Goal: Information Seeking & Learning: Learn about a topic

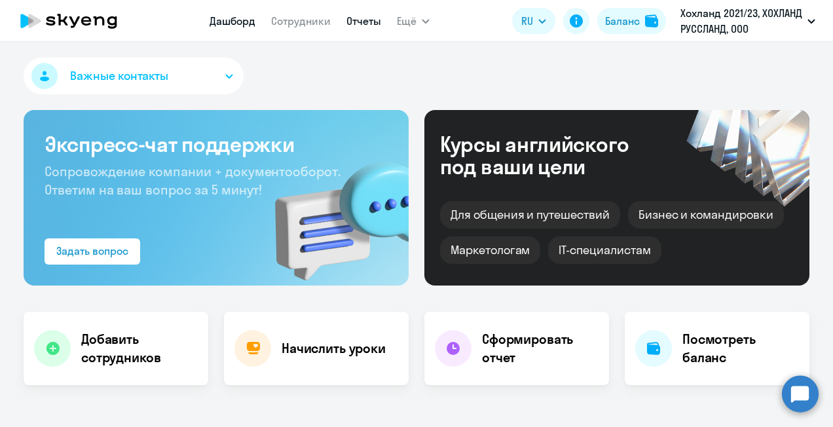
click at [359, 22] on link "Отчеты" at bounding box center [363, 20] width 35 height 13
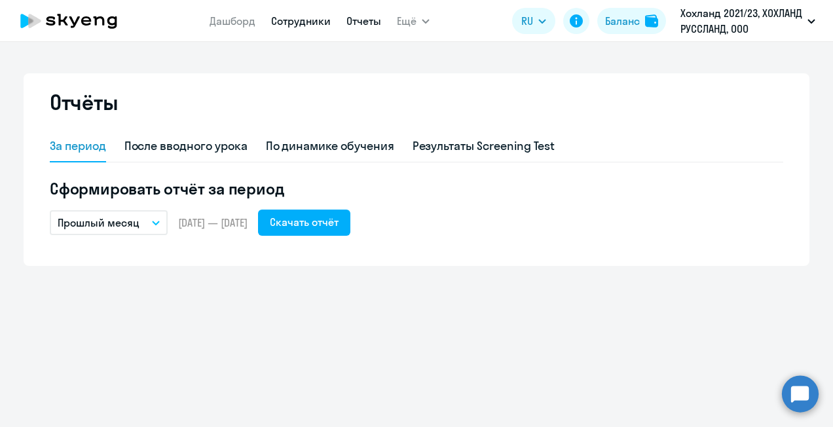
click at [295, 20] on link "Сотрудники" at bounding box center [301, 20] width 60 height 13
select select "30"
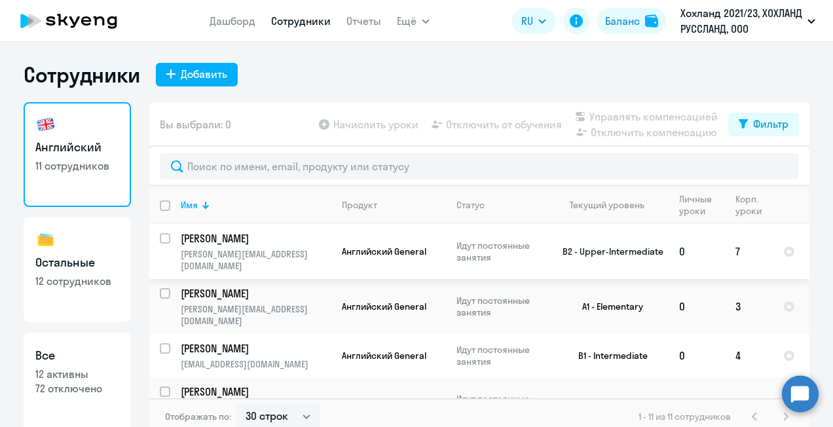
click at [250, 238] on p "[PERSON_NAME]" at bounding box center [255, 238] width 148 height 14
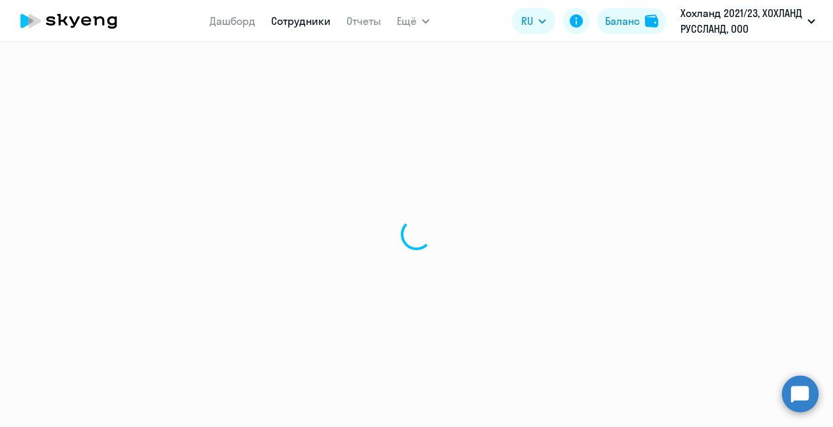
select select "english"
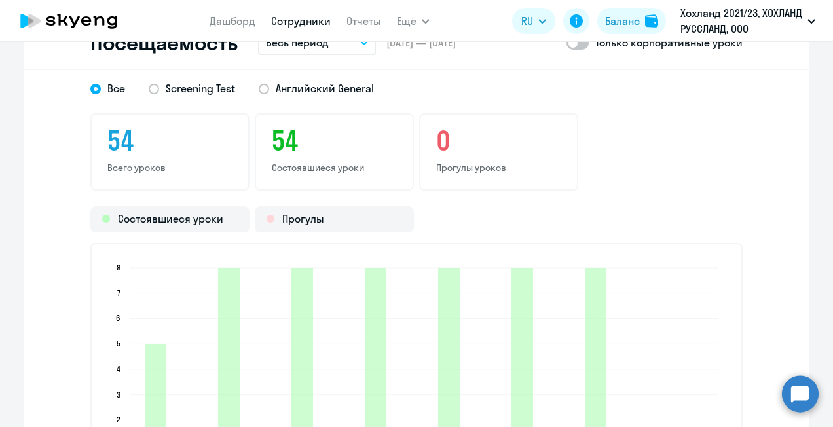
scroll to position [1571, 0]
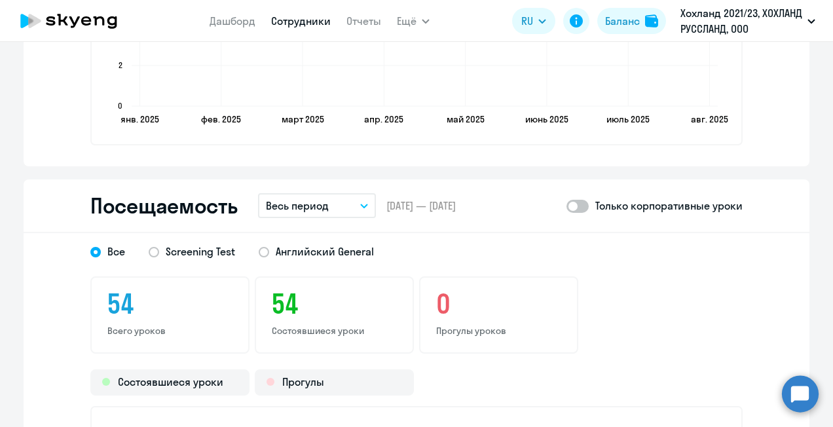
click at [293, 202] on p "Весь период" at bounding box center [297, 206] width 63 height 16
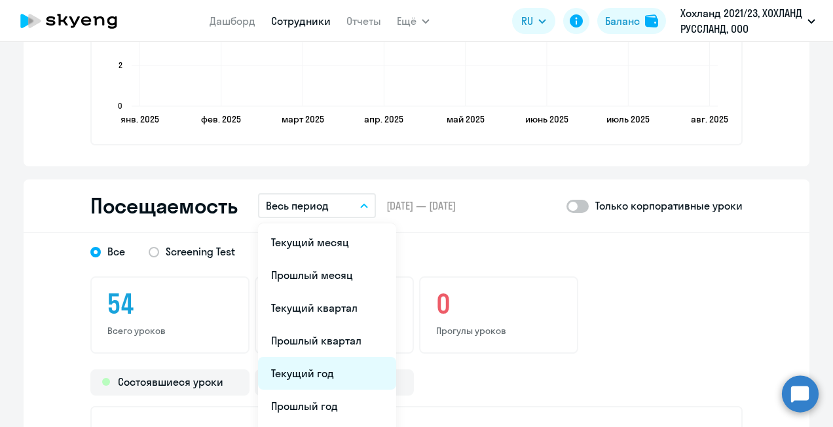
click at [315, 369] on li "Текущий год" at bounding box center [327, 373] width 138 height 33
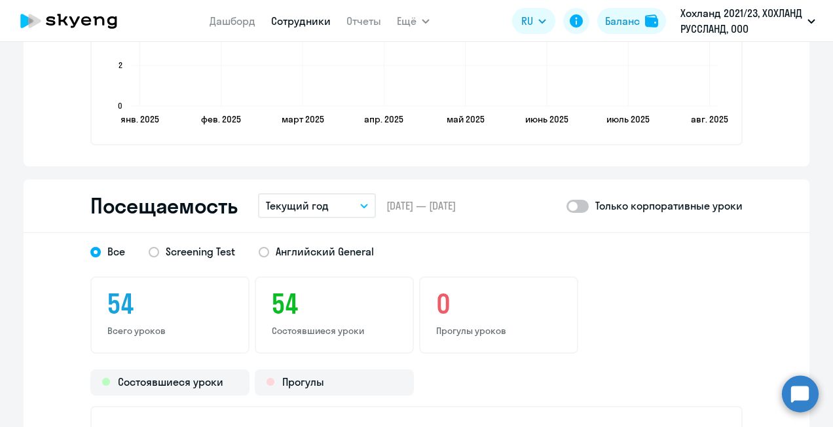
click at [578, 209] on span at bounding box center [577, 206] width 22 height 13
click at [566, 206] on input "checkbox" at bounding box center [565, 206] width 1 height 1
checkbox input "true"
click at [260, 249] on span at bounding box center [264, 252] width 10 height 10
click at [0, 0] on input "Английский General" at bounding box center [0, 0] width 0 height 0
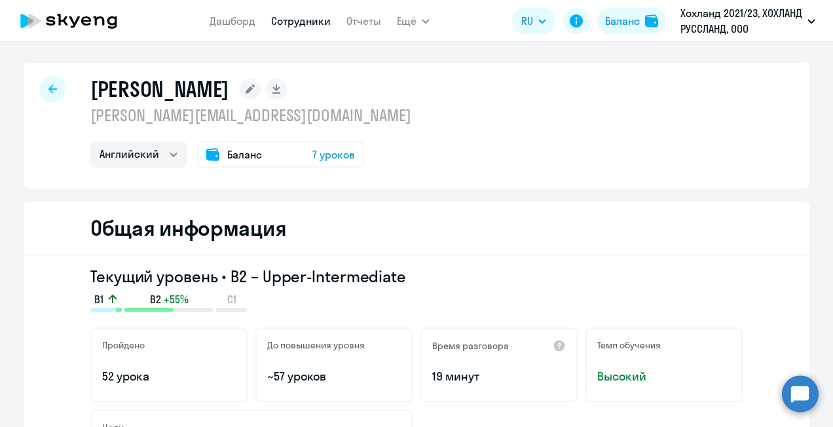
scroll to position [393, 0]
select select "30"
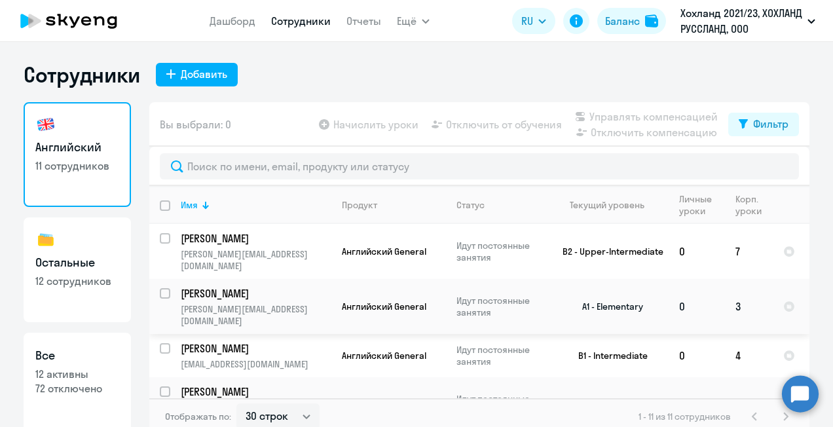
click at [226, 286] on p "[PERSON_NAME]" at bounding box center [255, 293] width 148 height 14
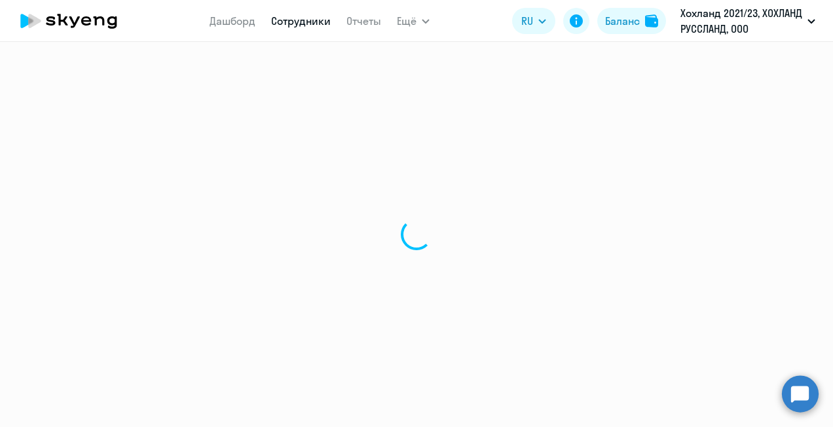
select select "english"
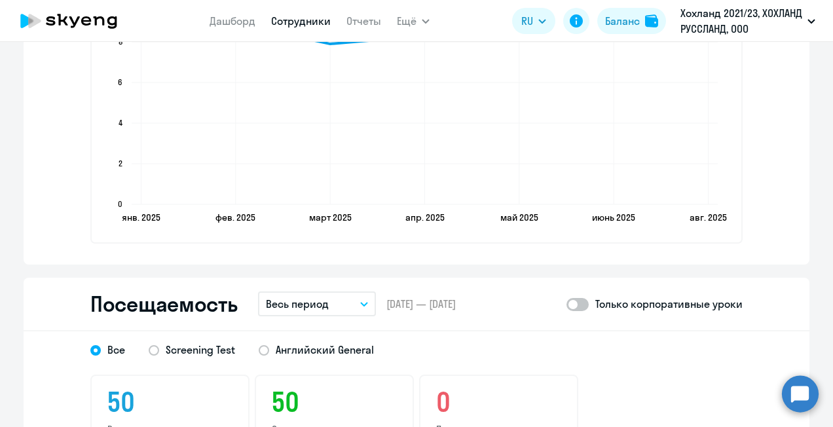
scroll to position [1636, 0]
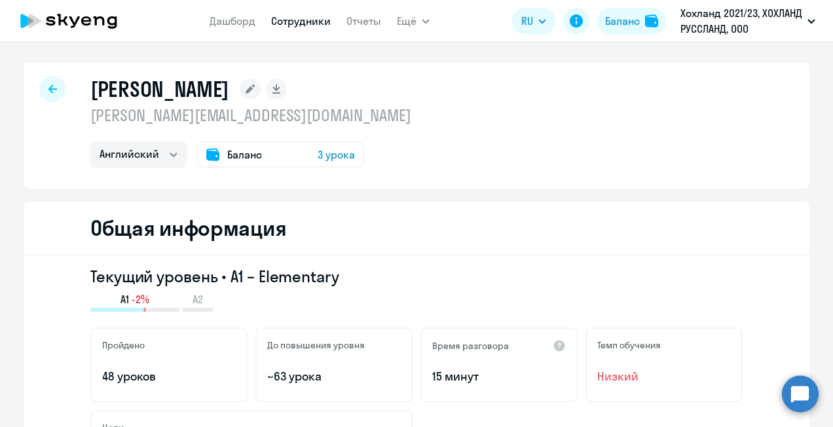
select select "30"
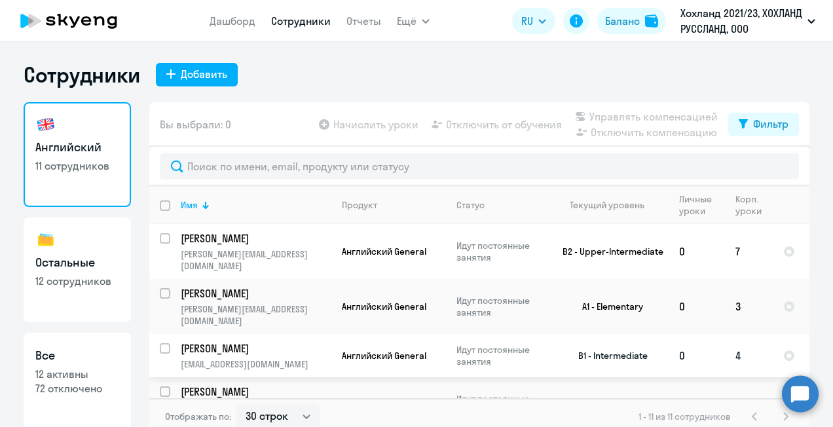
click at [227, 341] on p "[PERSON_NAME]" at bounding box center [255, 348] width 148 height 14
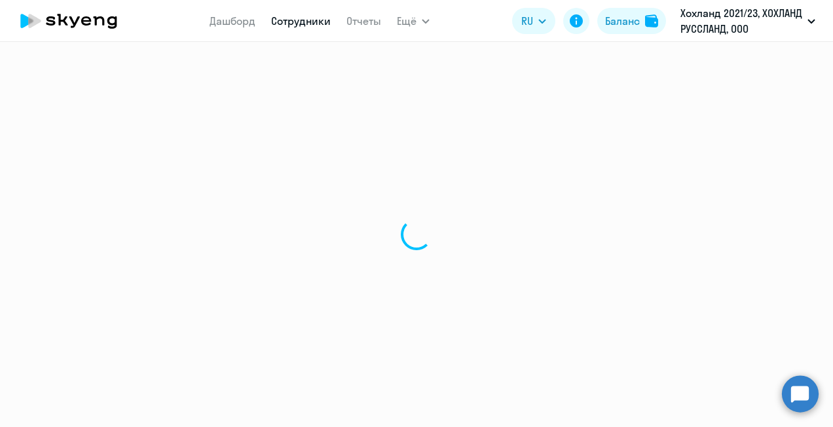
select select "english"
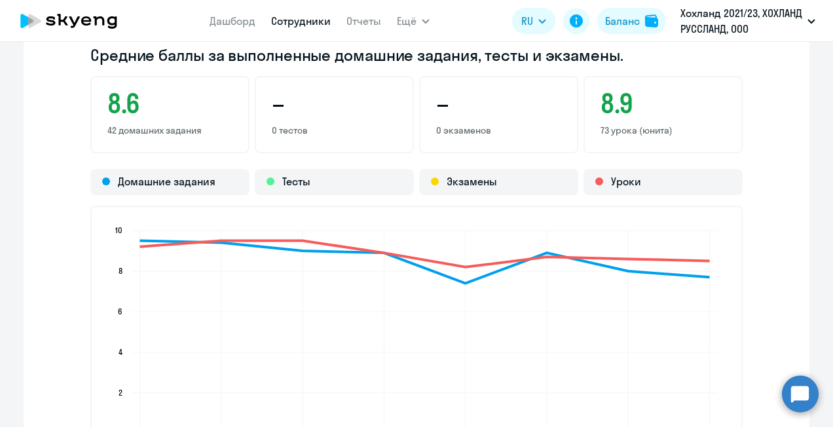
scroll to position [1702, 0]
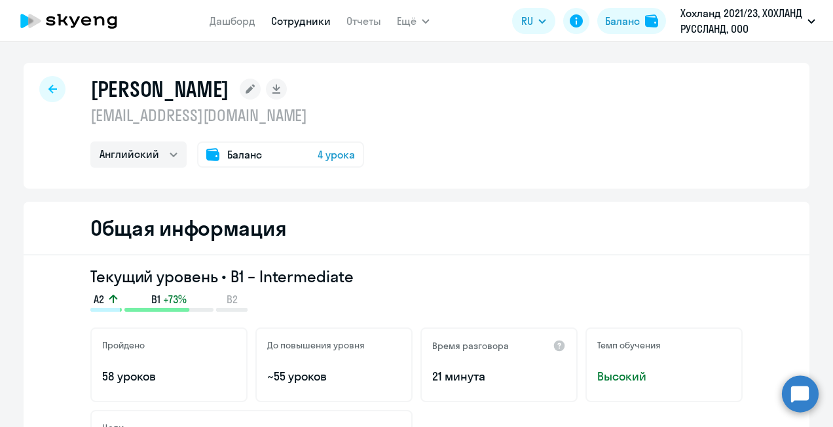
select select "30"
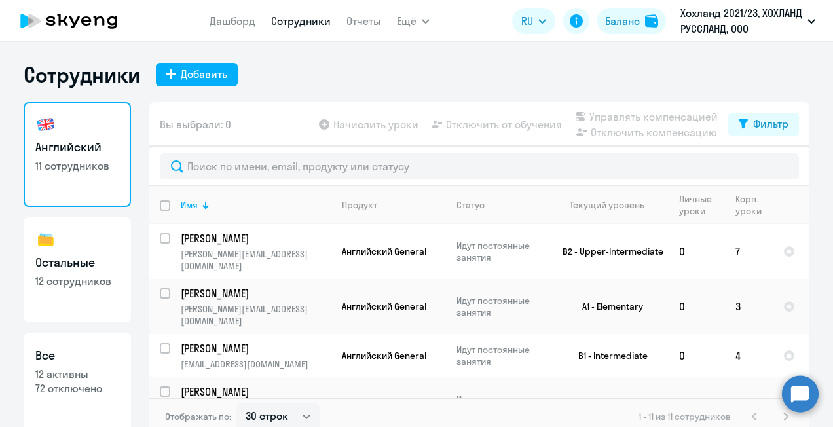
click at [204, 384] on p "[PERSON_NAME]" at bounding box center [255, 391] width 148 height 14
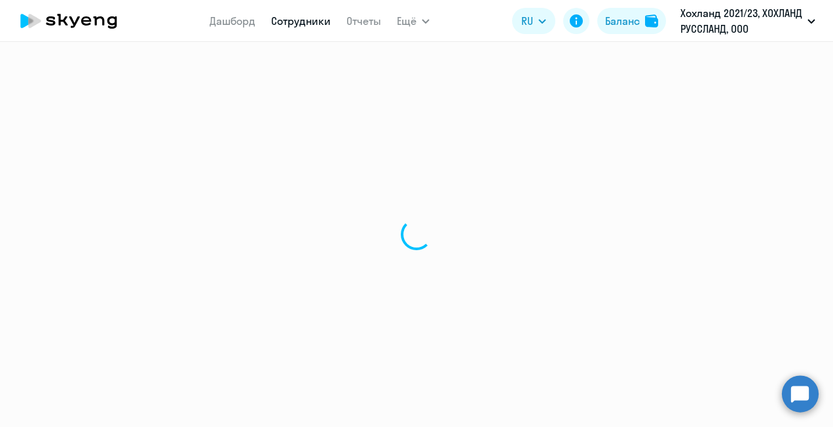
select select "english"
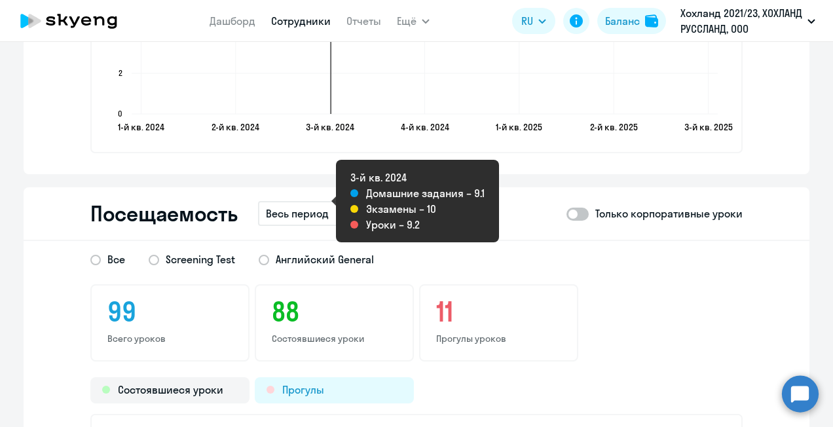
scroll to position [1702, 0]
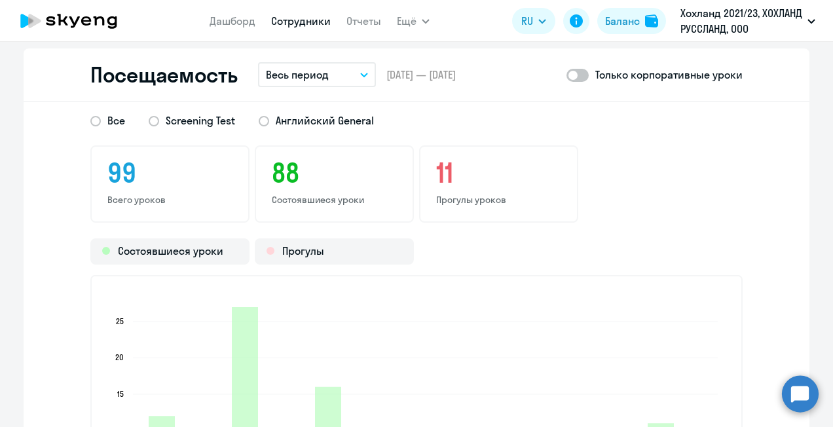
click at [352, 69] on button "Весь период" at bounding box center [317, 74] width 118 height 25
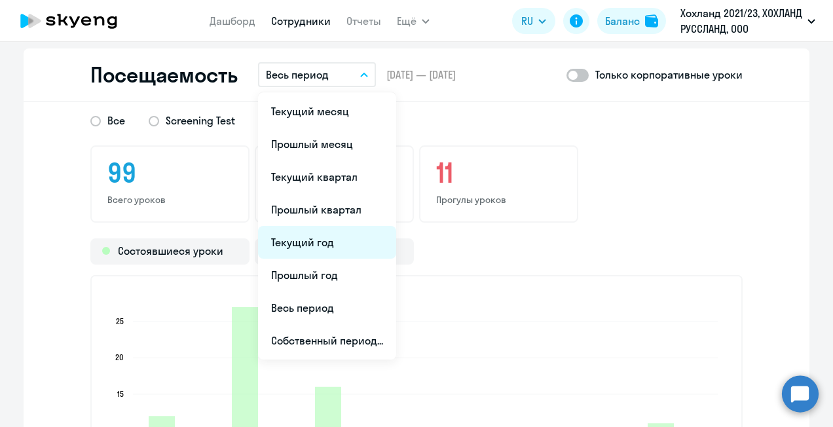
click at [306, 245] on li "Текущий год" at bounding box center [327, 242] width 138 height 33
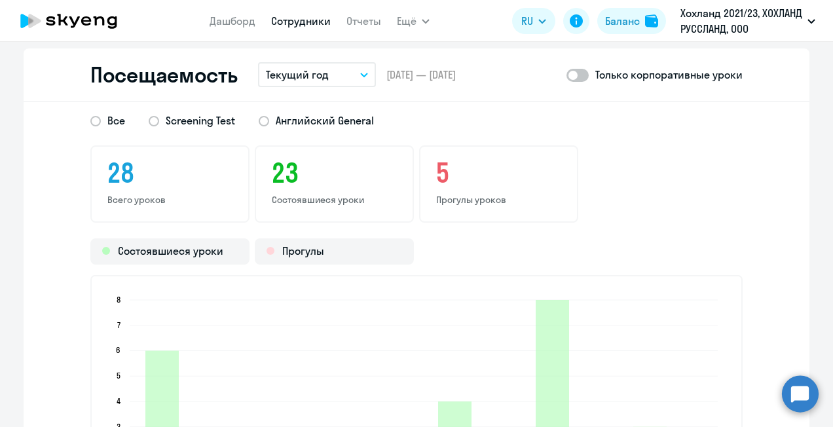
click at [581, 74] on span at bounding box center [577, 75] width 22 height 13
click at [566, 75] on input "checkbox" at bounding box center [565, 75] width 1 height 1
checkbox input "true"
select select "30"
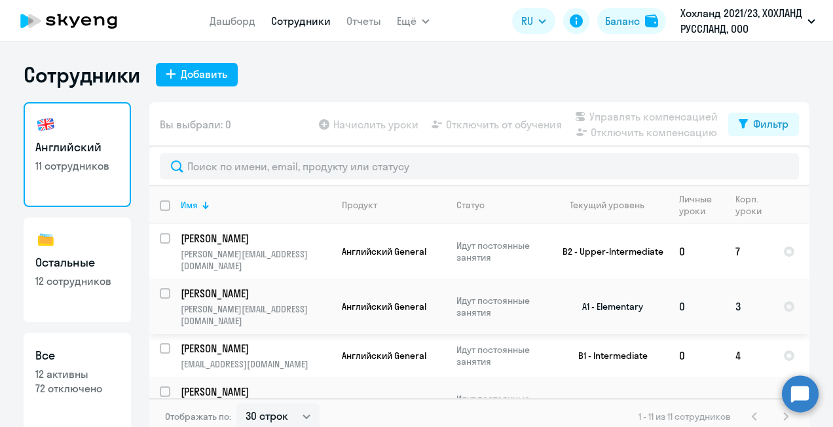
scroll to position [65, 0]
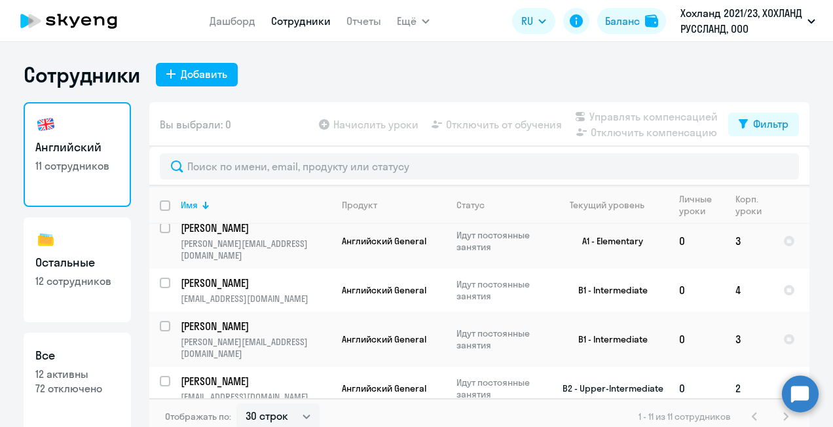
click at [209, 367] on td "[PERSON_NAME] [EMAIL_ADDRESS][DOMAIN_NAME]" at bounding box center [250, 388] width 161 height 43
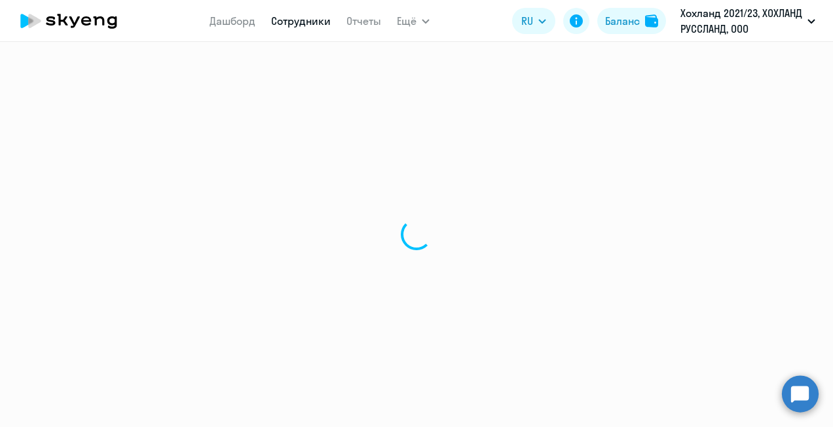
select select "english"
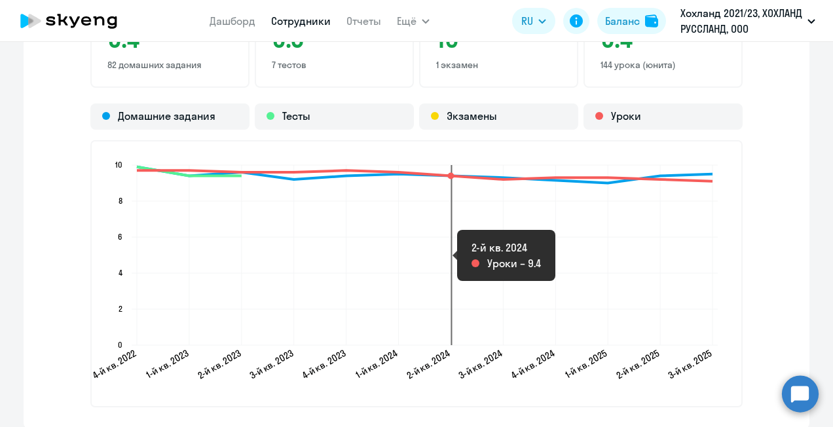
scroll to position [1571, 0]
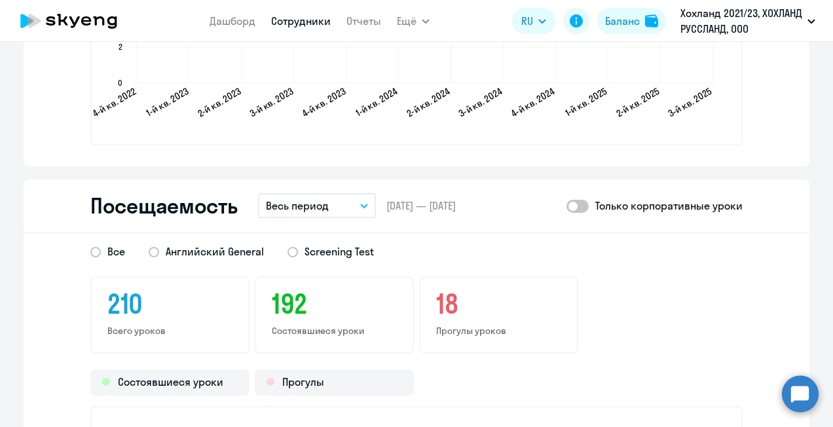
click at [359, 202] on button "Весь период" at bounding box center [317, 205] width 118 height 25
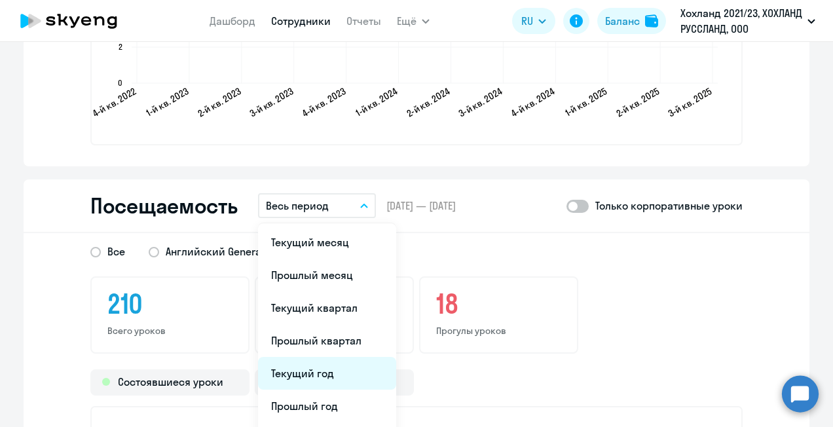
click at [289, 374] on li "Текущий год" at bounding box center [327, 373] width 138 height 33
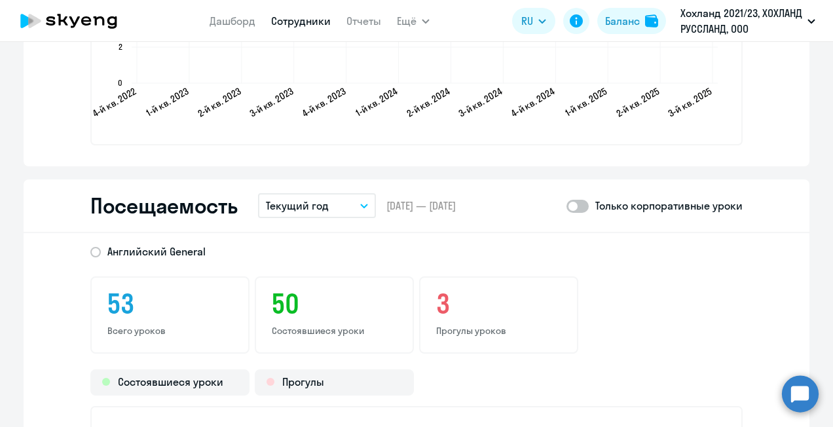
click at [584, 200] on span at bounding box center [577, 206] width 22 height 13
click at [566, 206] on input "checkbox" at bounding box center [565, 206] width 1 height 1
checkbox input "true"
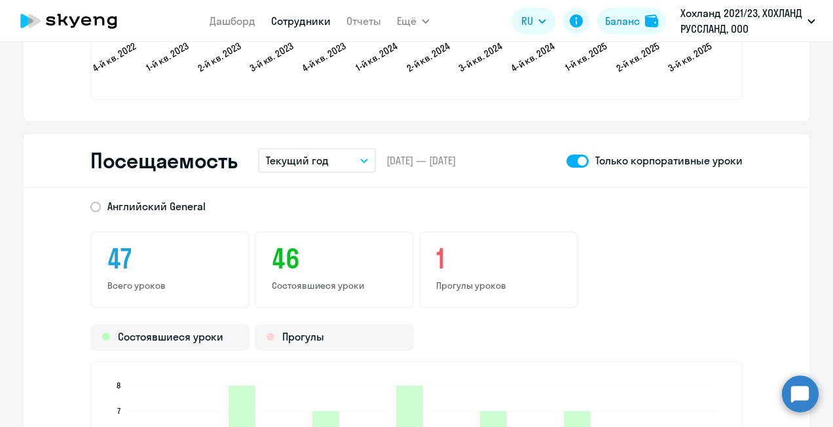
scroll to position [1636, 0]
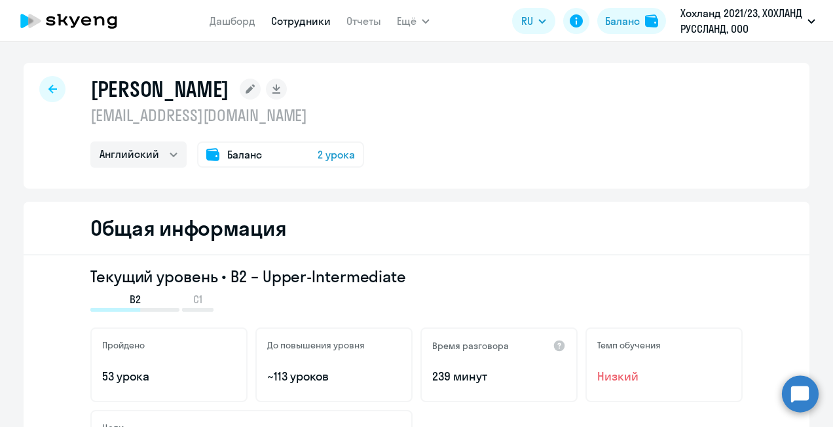
select select "30"
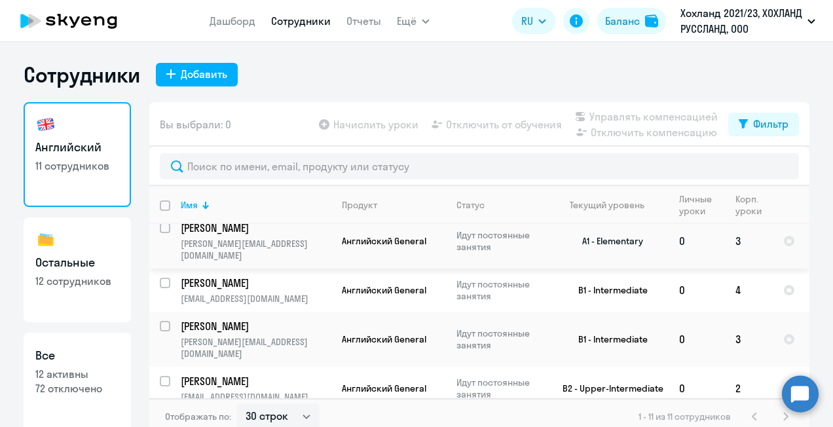
scroll to position [131, 0]
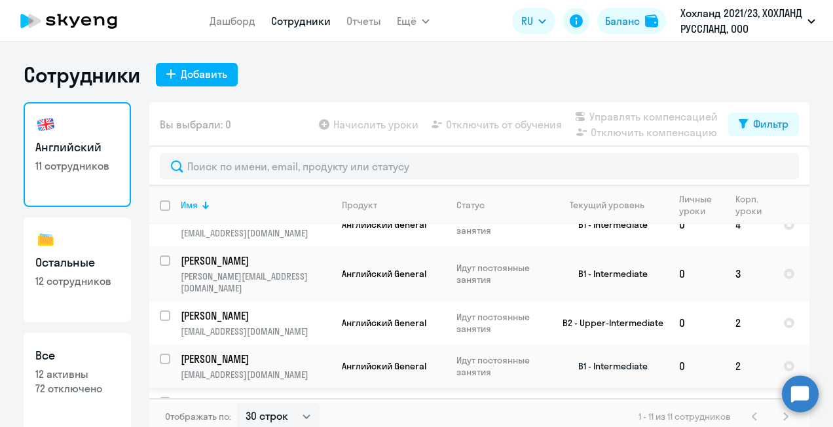
click at [229, 344] on td "[PERSON_NAME] [PERSON_NAME][EMAIL_ADDRESS][DOMAIN_NAME]" at bounding box center [250, 365] width 161 height 43
select select "english"
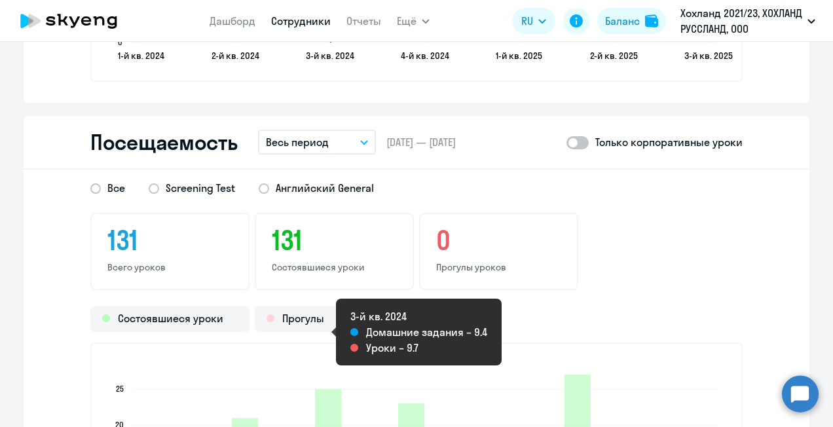
scroll to position [1636, 0]
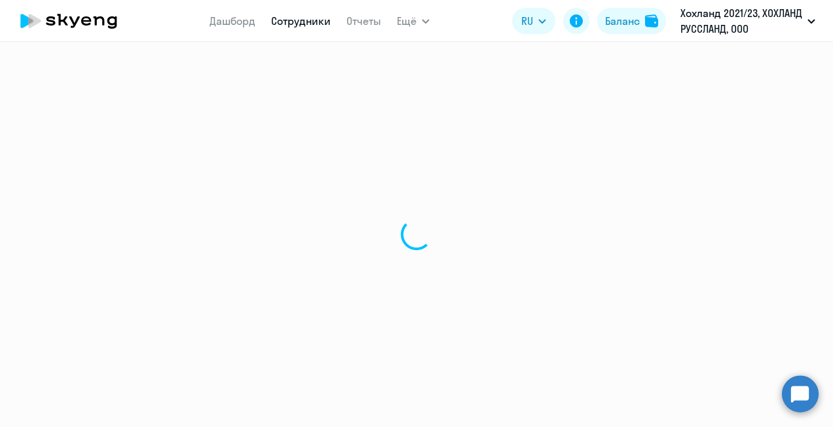
select select "30"
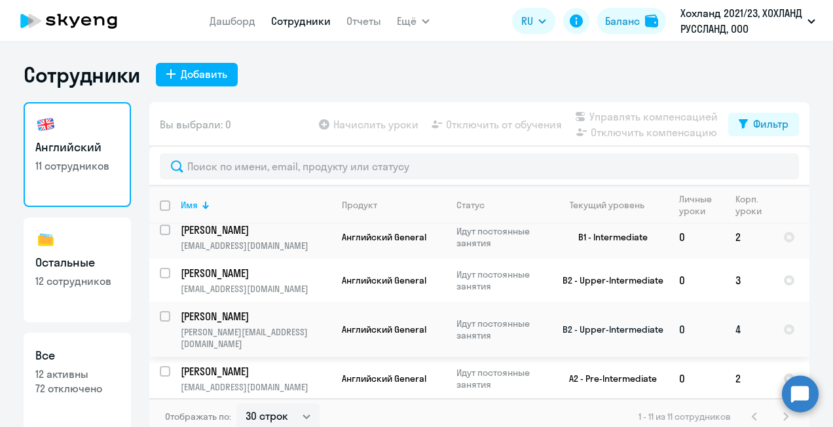
scroll to position [262, 0]
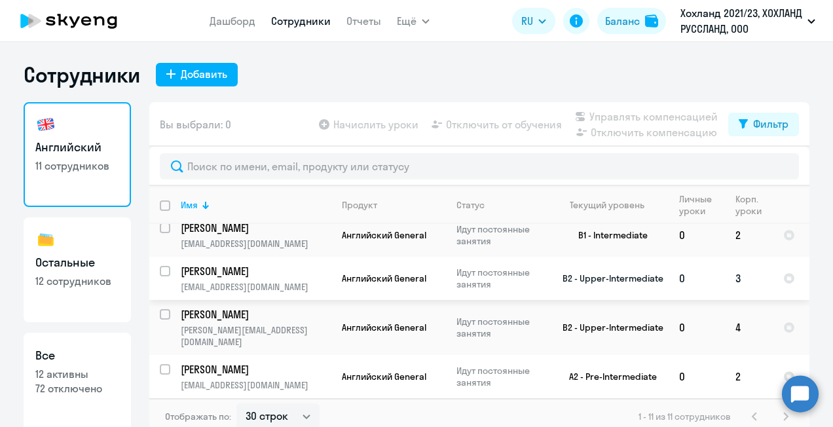
click at [215, 264] on p "[PERSON_NAME]" at bounding box center [255, 271] width 148 height 14
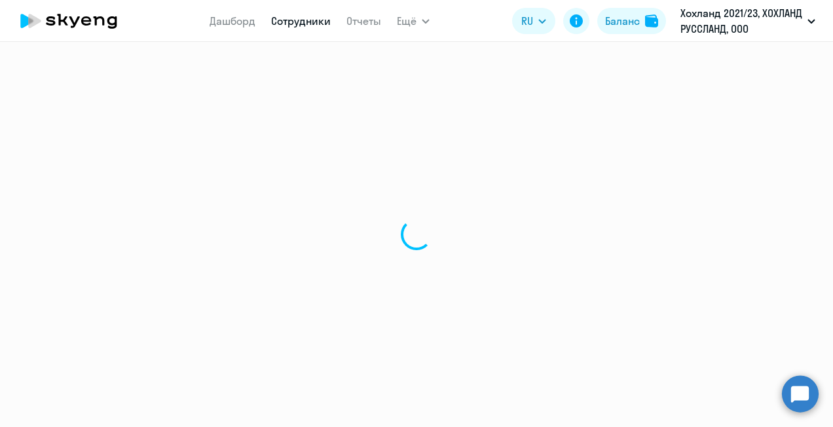
select select "english"
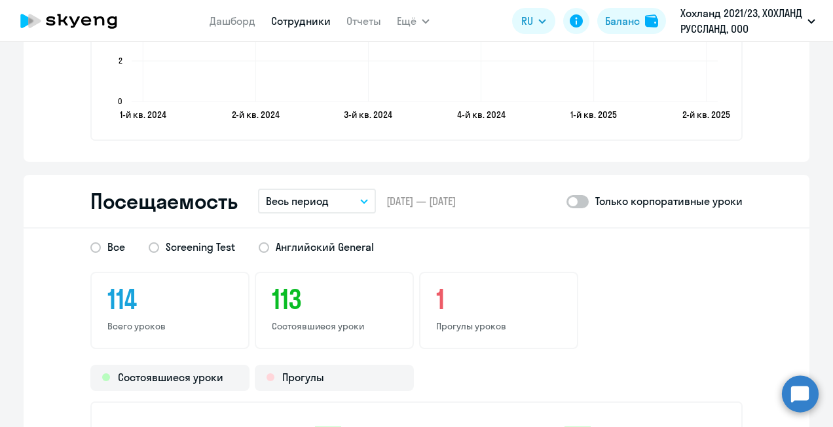
scroll to position [1702, 0]
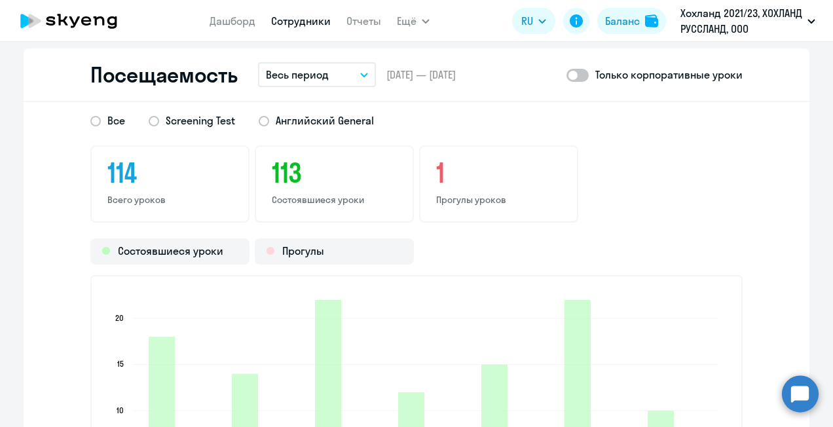
click at [355, 75] on button "Весь период" at bounding box center [317, 74] width 118 height 25
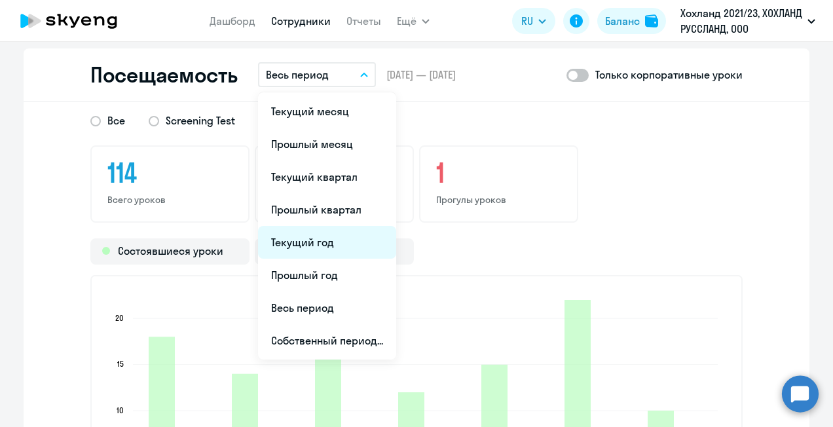
click at [309, 235] on li "Текущий год" at bounding box center [327, 242] width 138 height 33
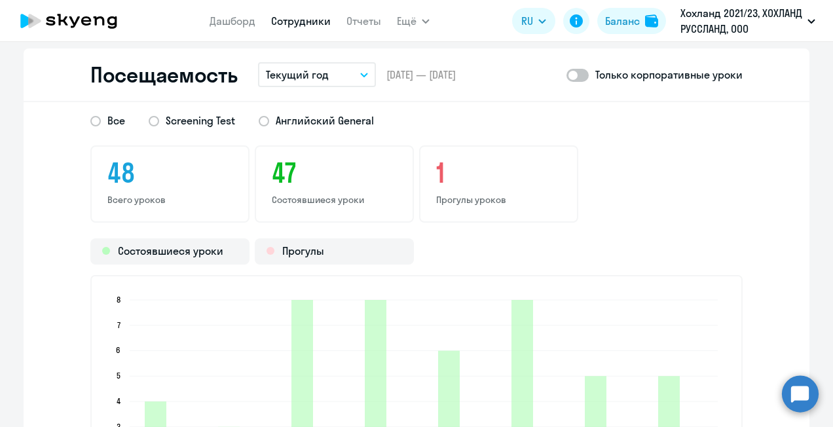
click at [573, 74] on span at bounding box center [577, 75] width 22 height 13
click at [566, 75] on input "checkbox" at bounding box center [565, 75] width 1 height 1
checkbox input "true"
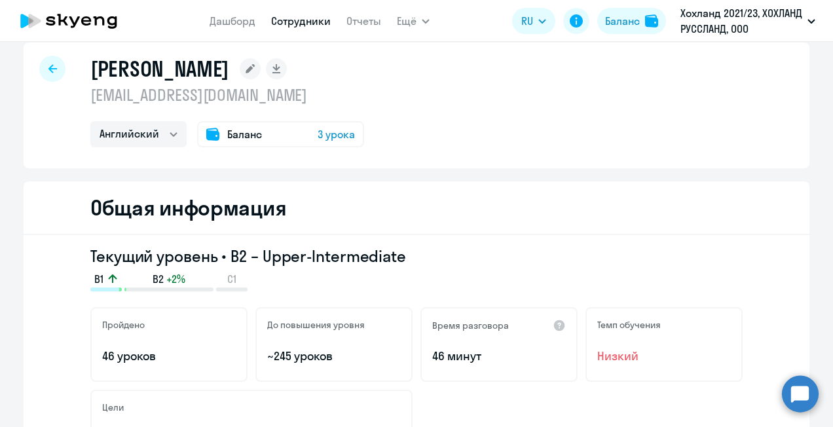
scroll to position [0, 0]
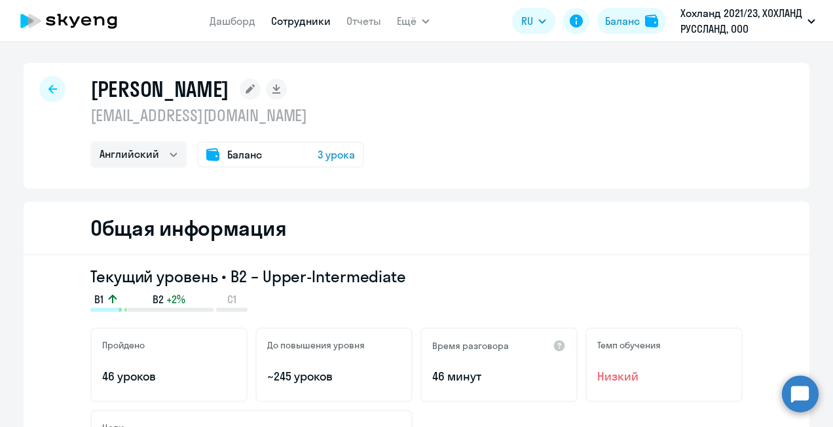
select select "30"
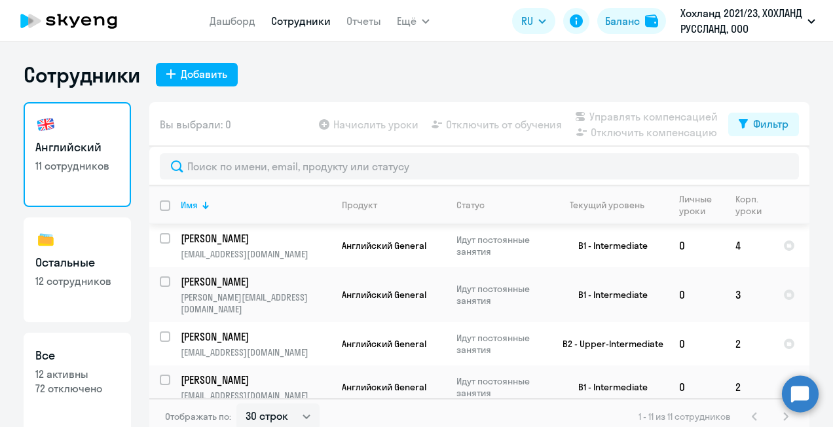
scroll to position [262, 0]
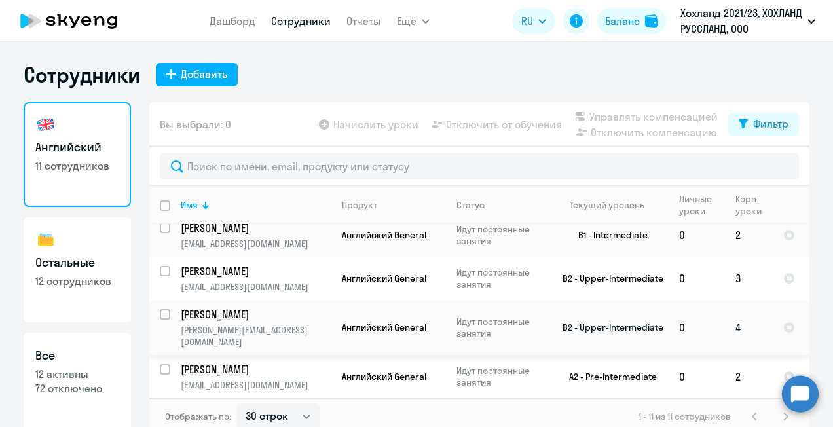
click at [251, 307] on p "[PERSON_NAME]" at bounding box center [255, 314] width 148 height 14
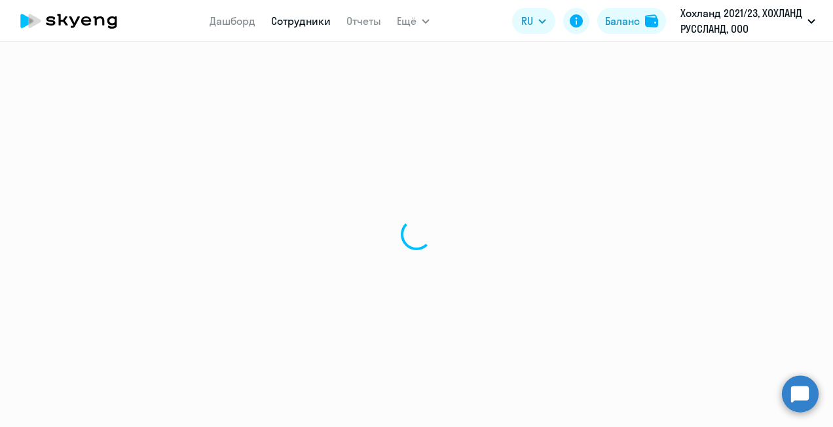
select select "english"
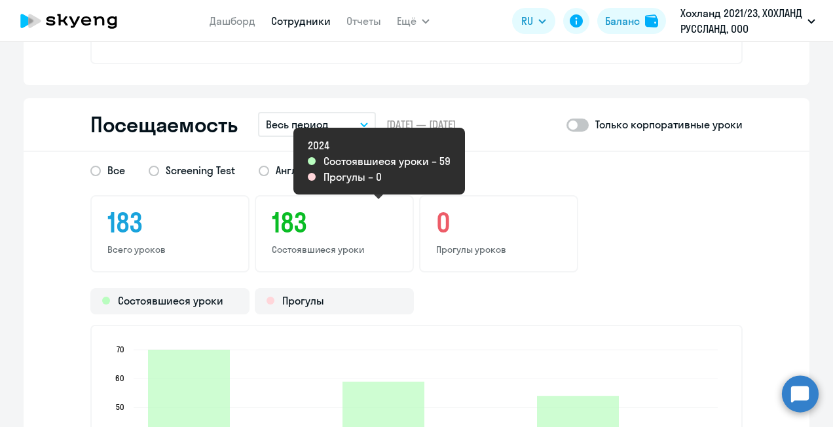
scroll to position [1636, 0]
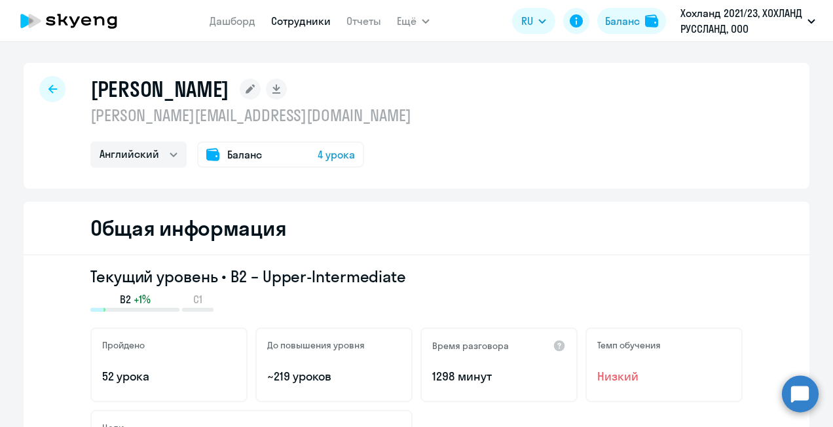
select select "30"
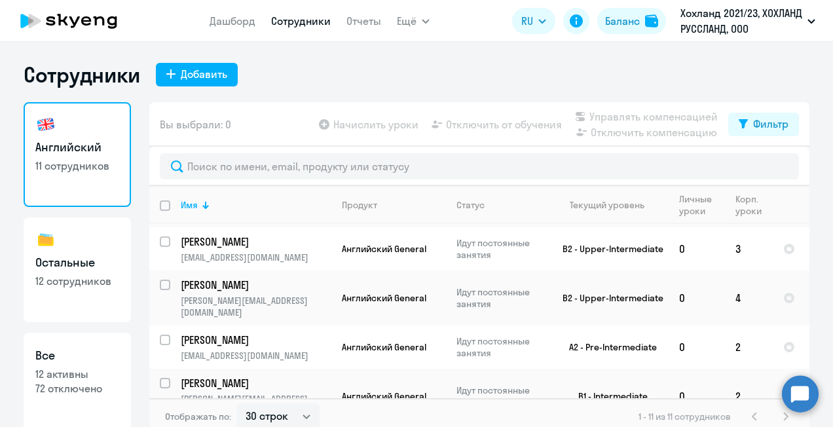
scroll to position [296, 0]
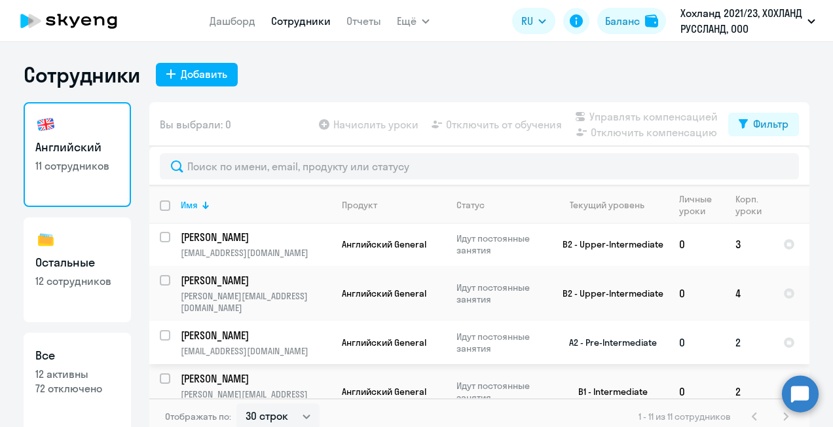
click at [258, 328] on p "[PERSON_NAME]" at bounding box center [255, 335] width 148 height 14
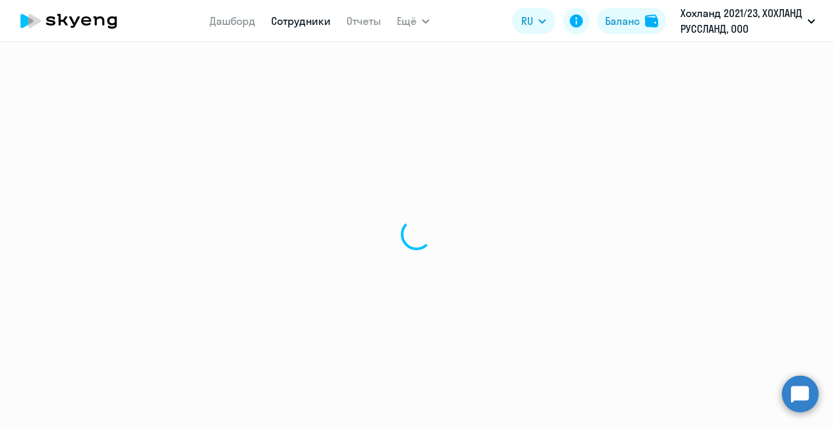
select select "english"
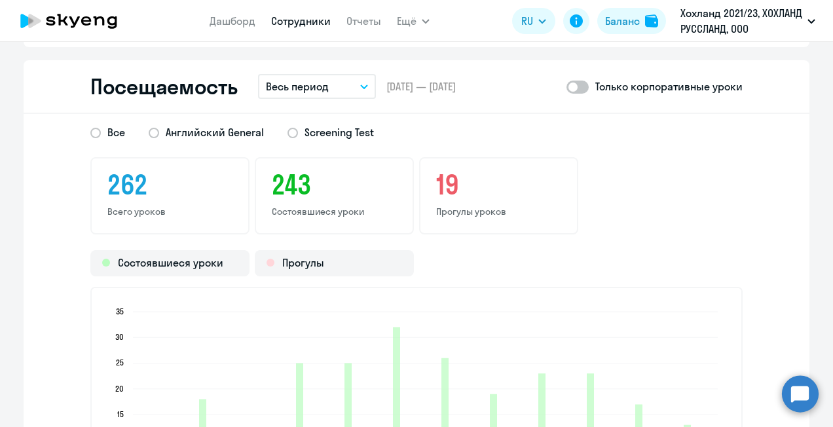
scroll to position [1571, 0]
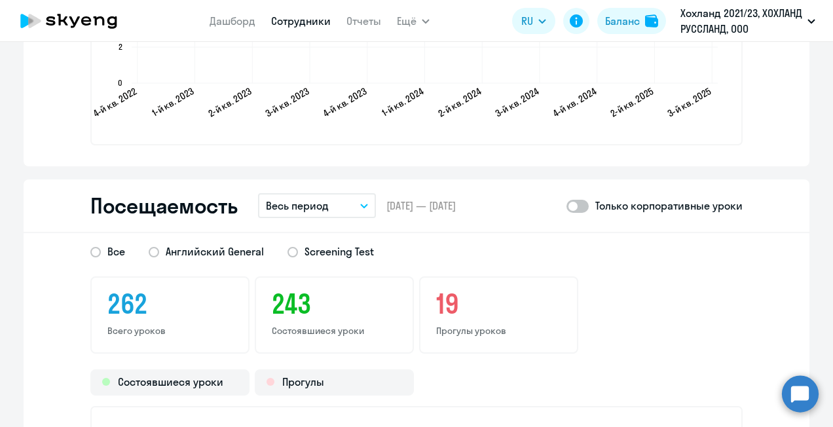
click at [318, 207] on p "Весь период" at bounding box center [297, 206] width 63 height 16
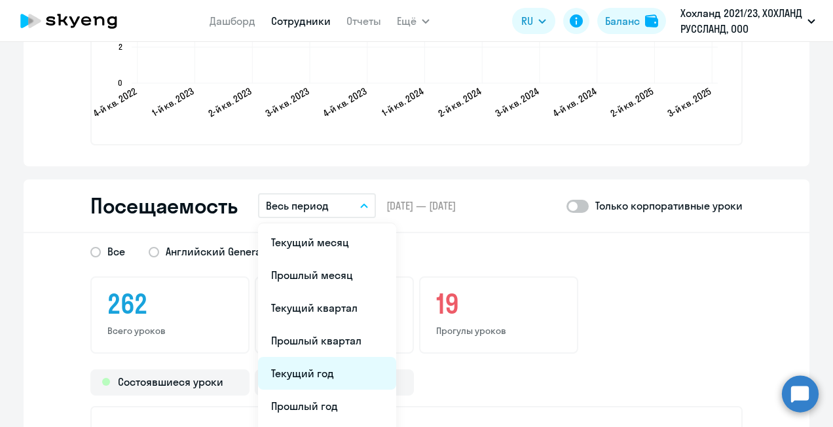
click at [293, 367] on li "Текущий год" at bounding box center [327, 373] width 138 height 33
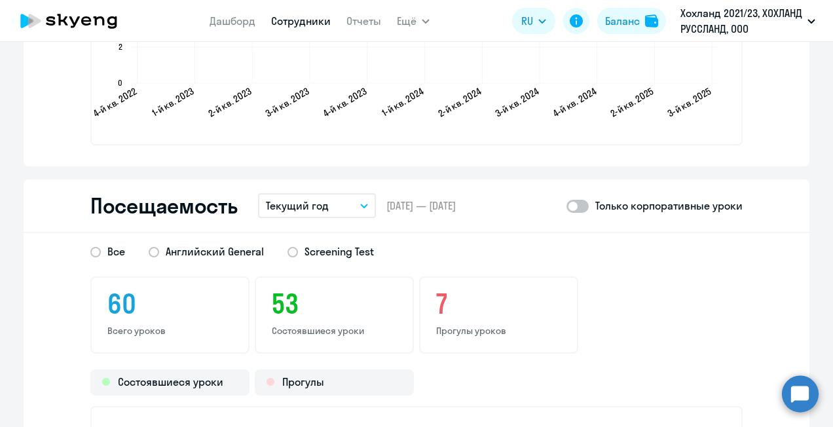
click at [583, 201] on span at bounding box center [577, 206] width 22 height 13
click at [566, 206] on input "checkbox" at bounding box center [565, 206] width 1 height 1
checkbox input "true"
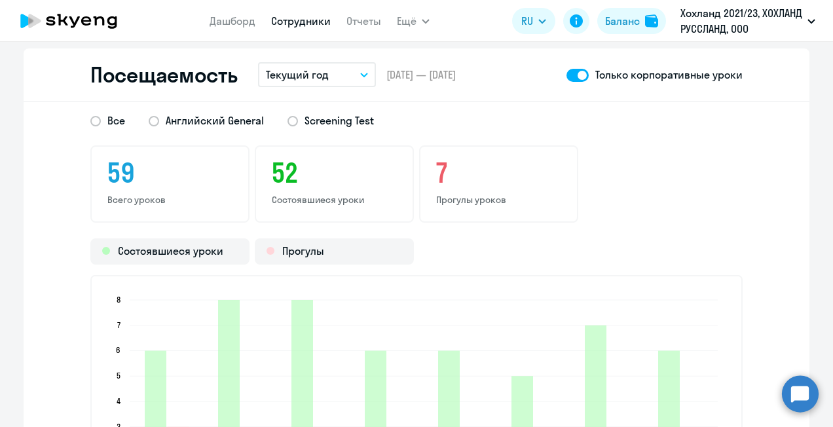
scroll to position [1702, 0]
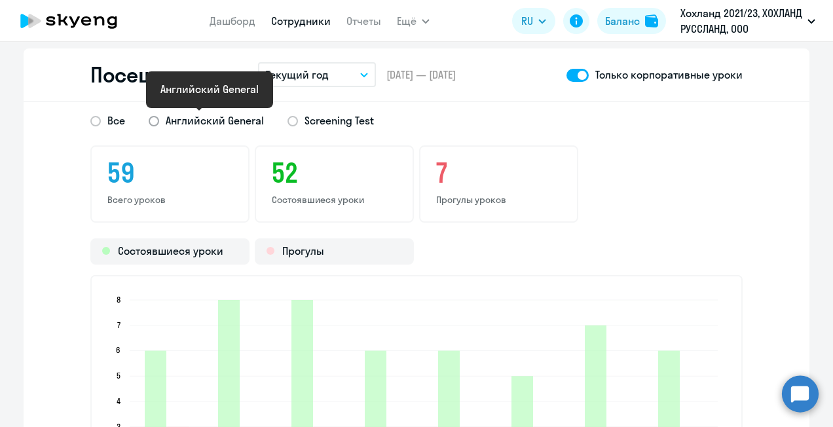
click at [196, 124] on span "Английский General" at bounding box center [215, 120] width 98 height 14
click at [0, 0] on input "Английский General" at bounding box center [0, 0] width 0 height 0
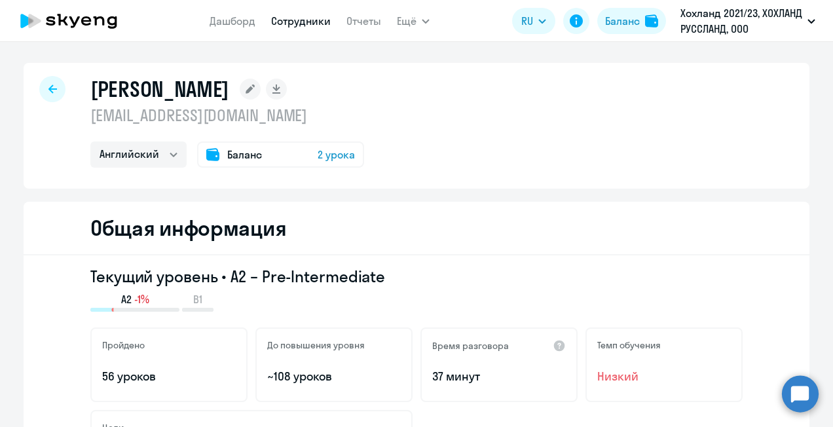
select select "30"
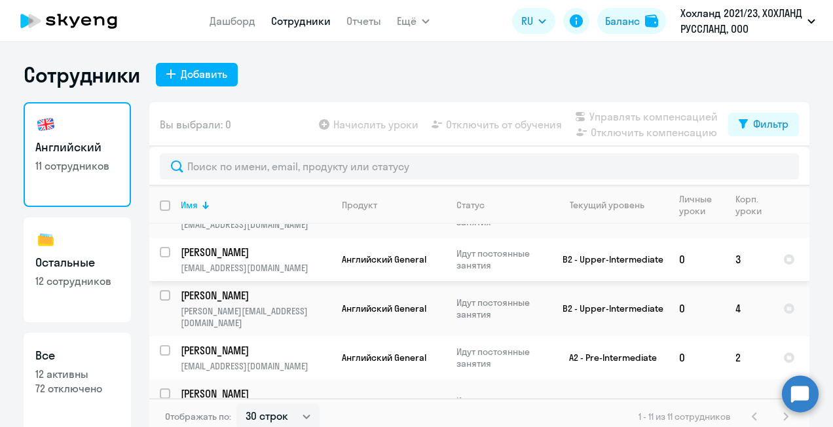
scroll to position [296, 0]
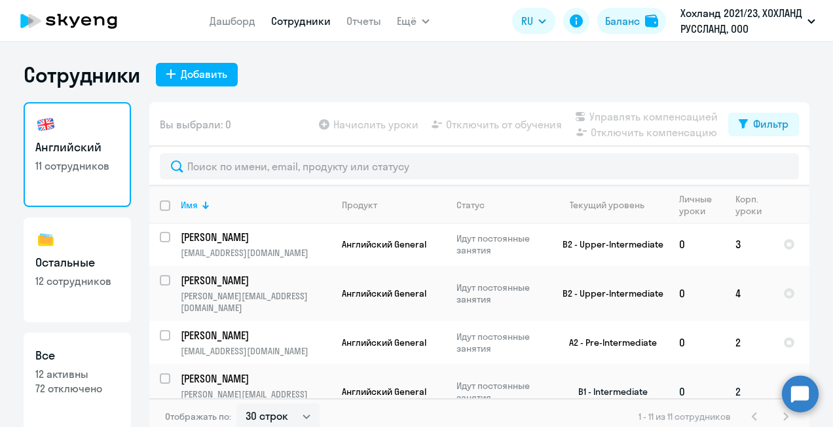
click at [230, 371] on p "[PERSON_NAME]" at bounding box center [255, 378] width 148 height 14
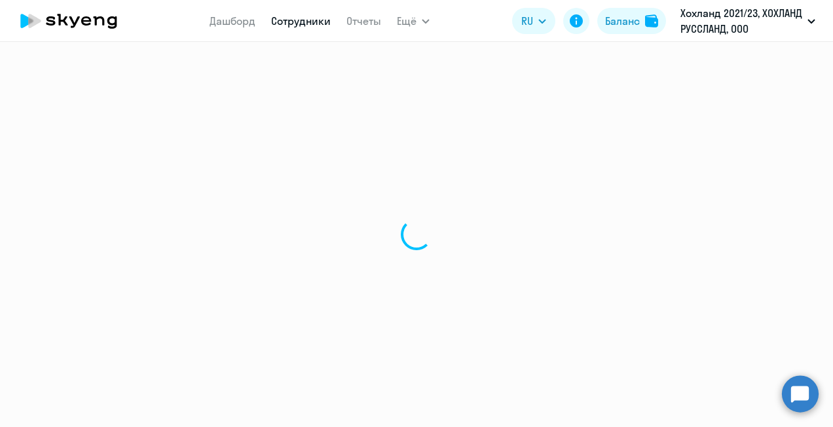
select select "english"
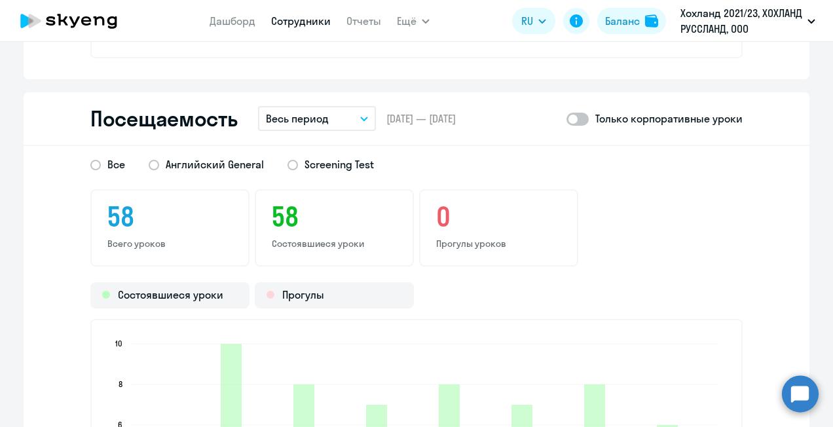
scroll to position [1673, 0]
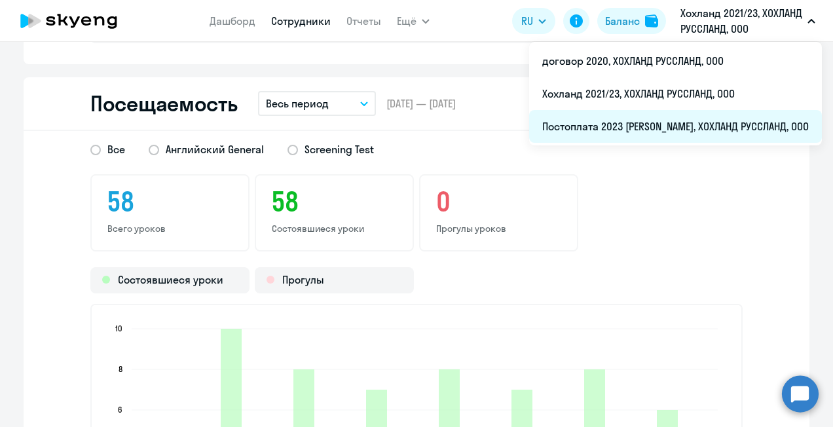
click at [658, 124] on li "Постоплата 2023 [PERSON_NAME], ХОХЛАНД РУССЛАНД, ООО" at bounding box center [675, 126] width 293 height 33
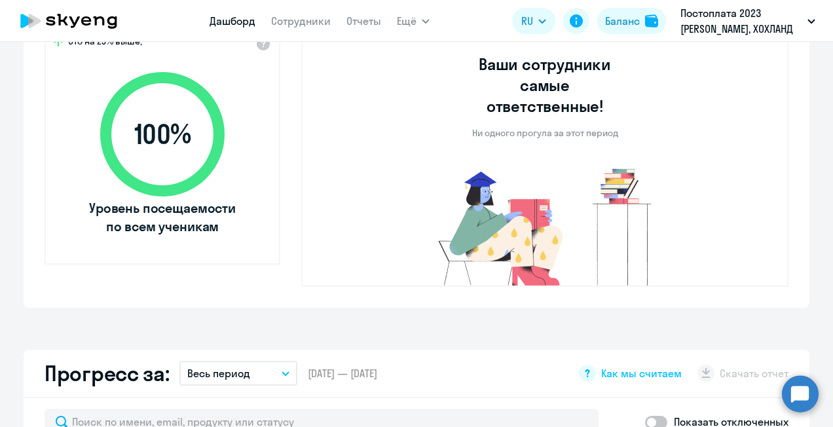
select select "30"
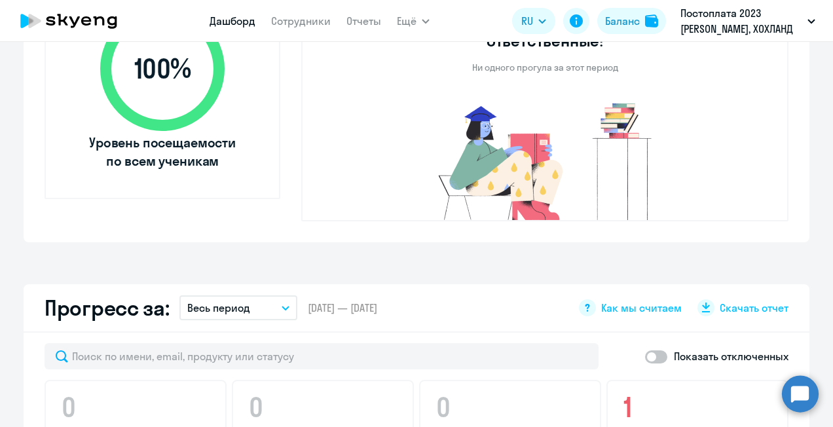
scroll to position [732, 0]
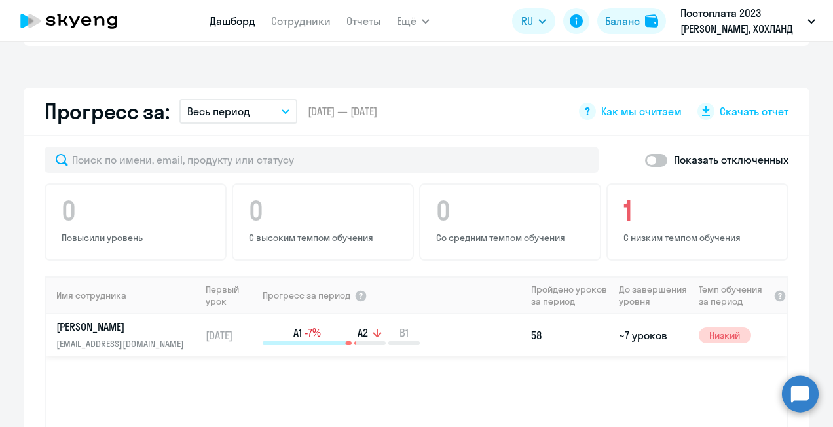
click at [154, 336] on p "[EMAIL_ADDRESS][DOMAIN_NAME]" at bounding box center [123, 343] width 135 height 14
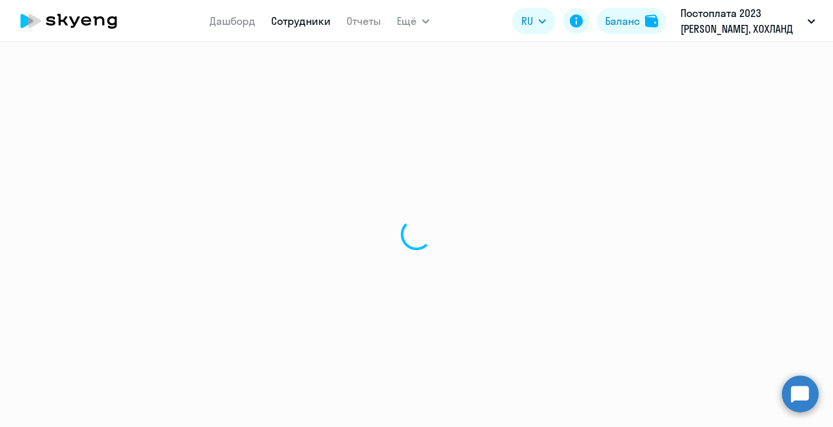
select select "english"
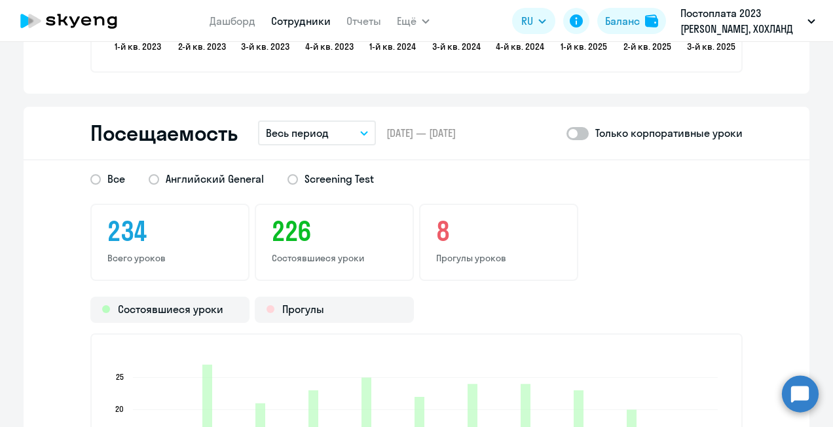
scroll to position [1702, 0]
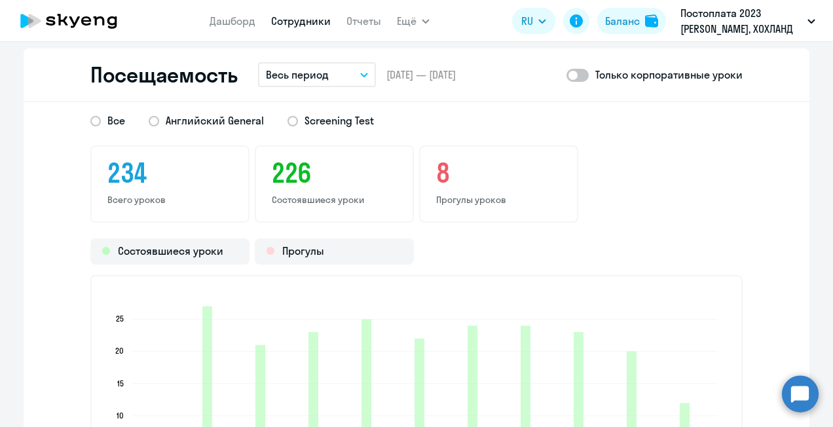
click at [338, 69] on button "Весь период" at bounding box center [317, 74] width 118 height 25
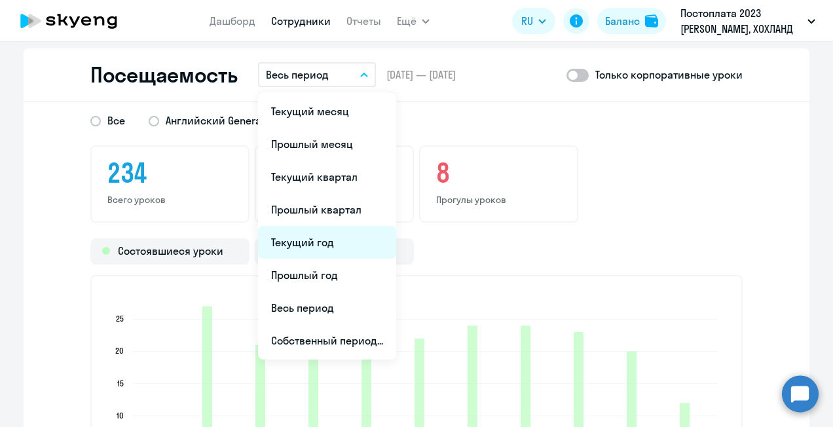
click at [310, 242] on li "Текущий год" at bounding box center [327, 242] width 138 height 33
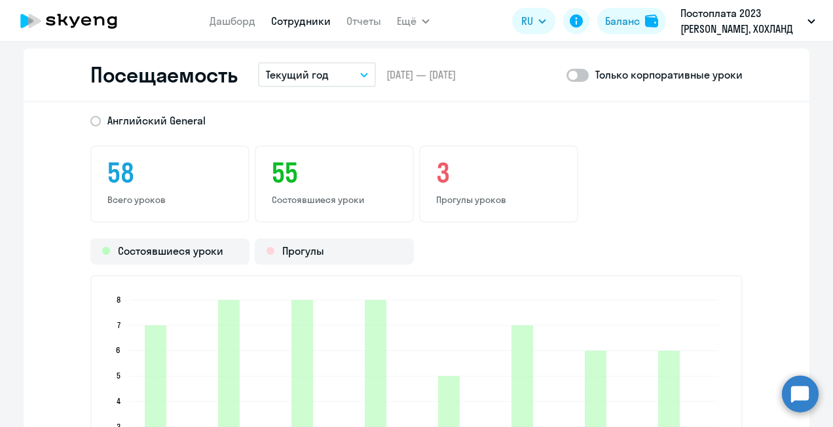
click at [581, 72] on span at bounding box center [577, 75] width 22 height 13
click at [566, 75] on input "checkbox" at bounding box center [565, 75] width 1 height 1
checkbox input "true"
